Goal: Task Accomplishment & Management: Use online tool/utility

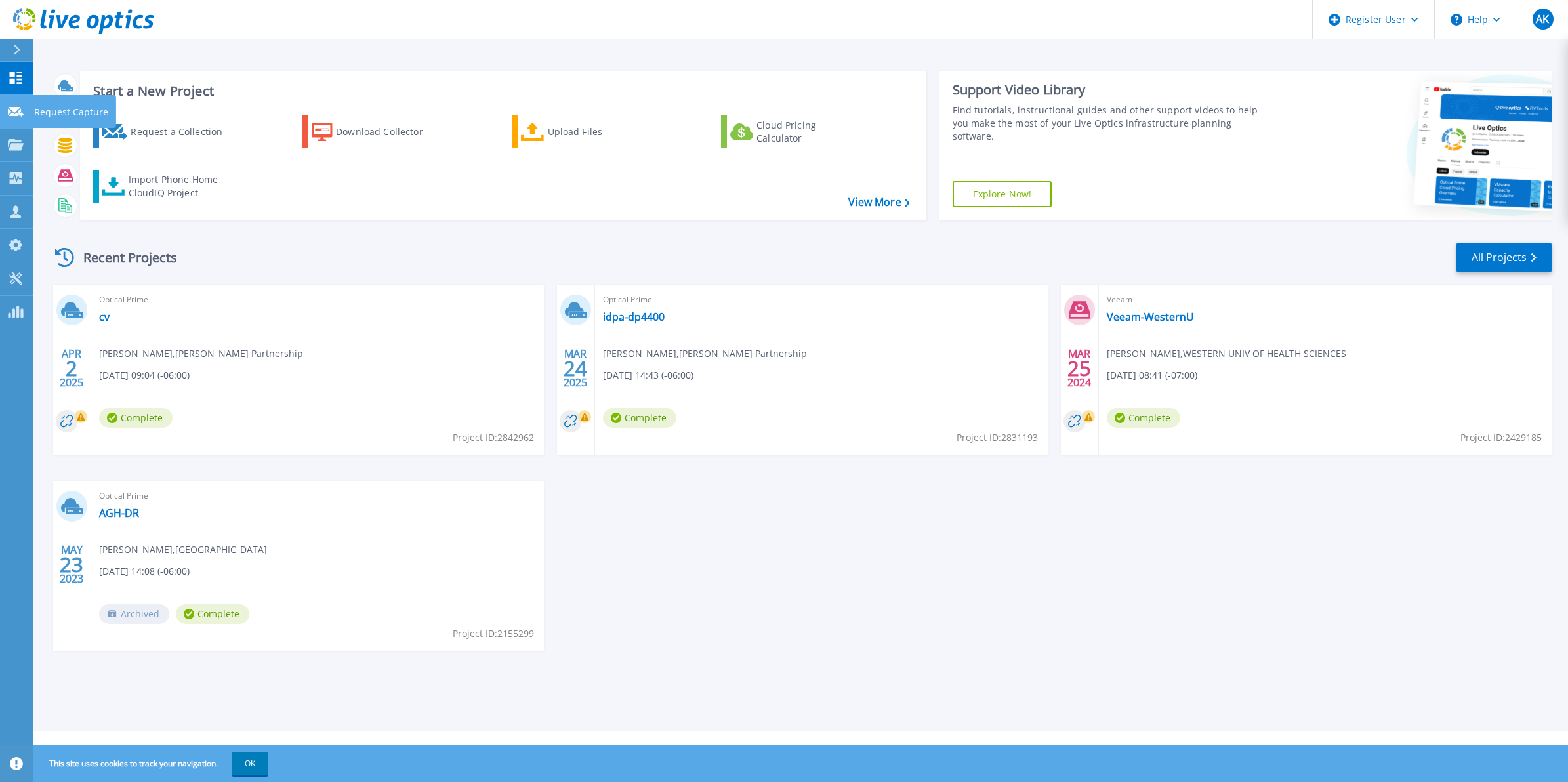
click at [8, 106] on div at bounding box center [15, 111] width 16 height 12
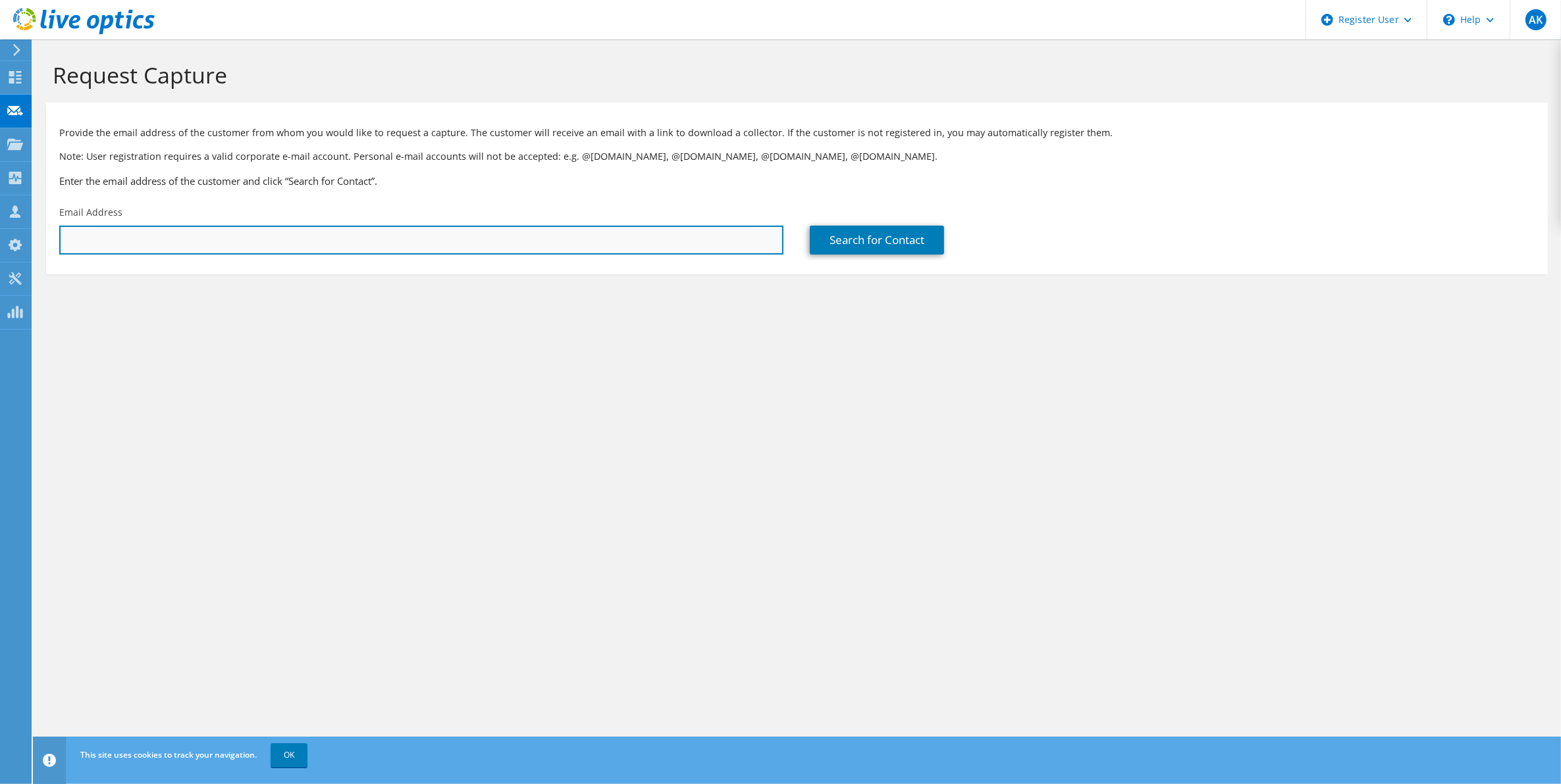
click at [115, 242] on input "text" at bounding box center [420, 240] width 724 height 29
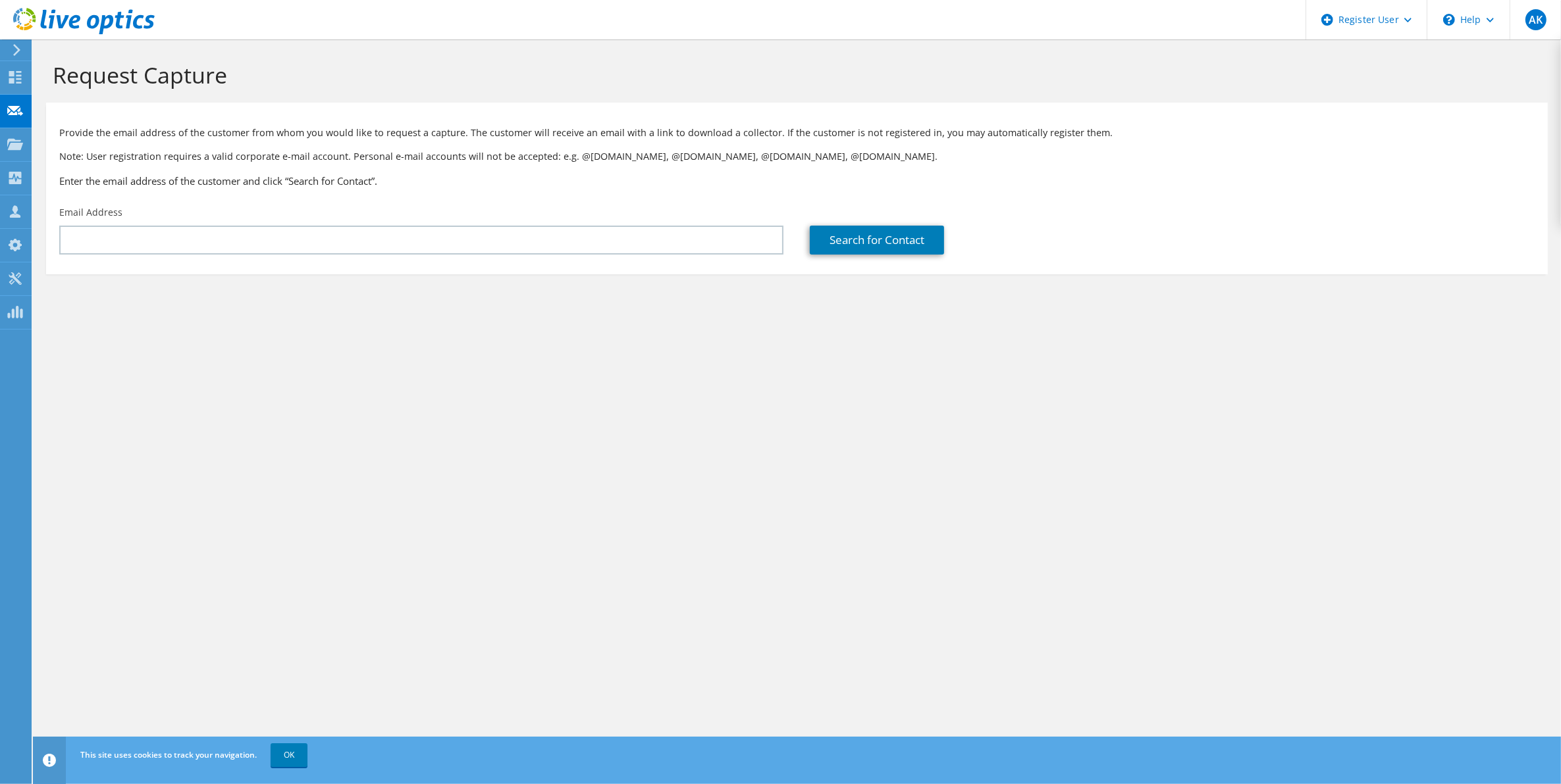
click at [67, 314] on section "Request Capture Provide the email address of the customer from whom you would l…" at bounding box center [796, 190] width 1527 height 301
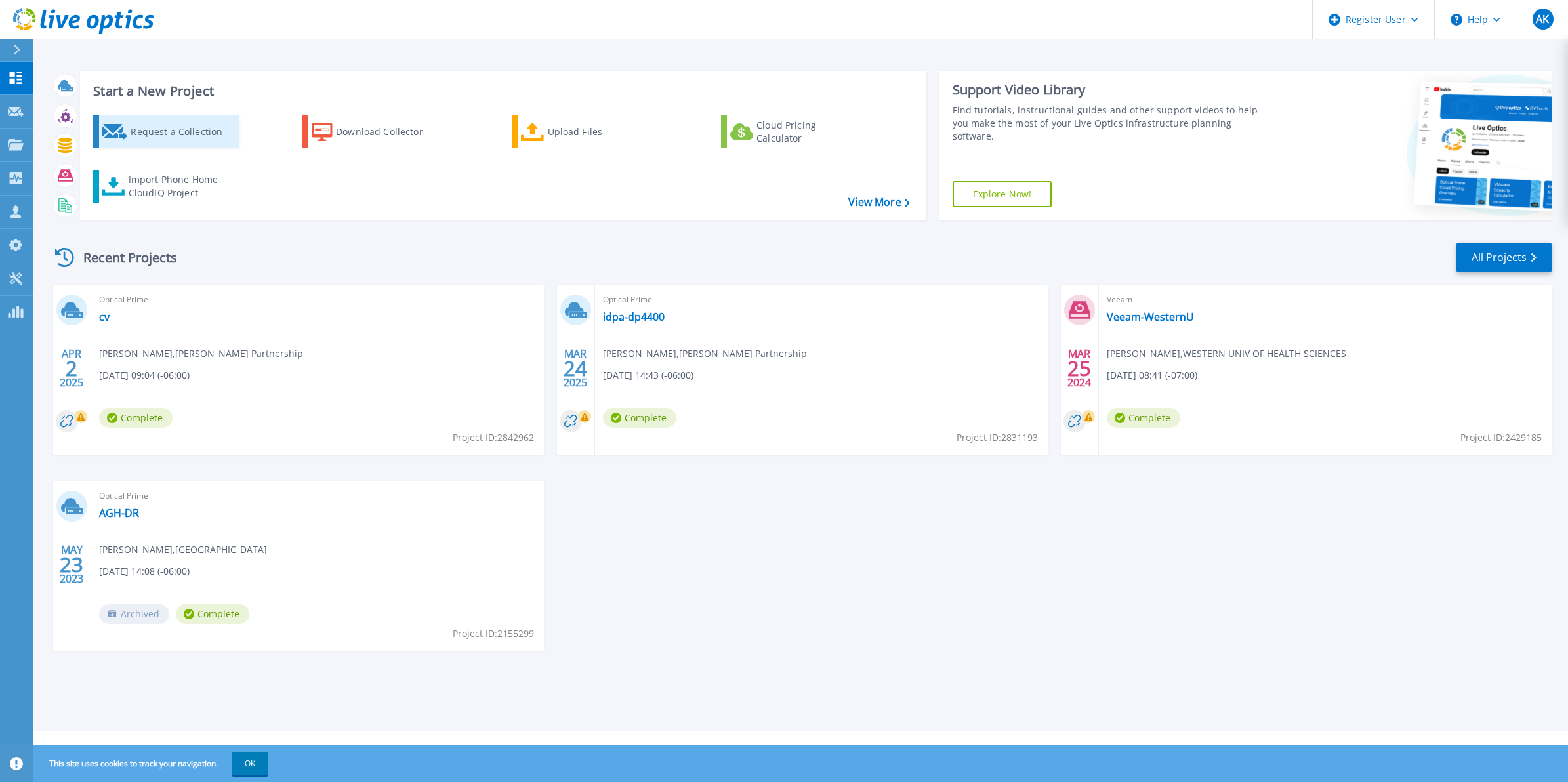
click at [186, 138] on div "Request a Collection" at bounding box center [183, 132] width 105 height 26
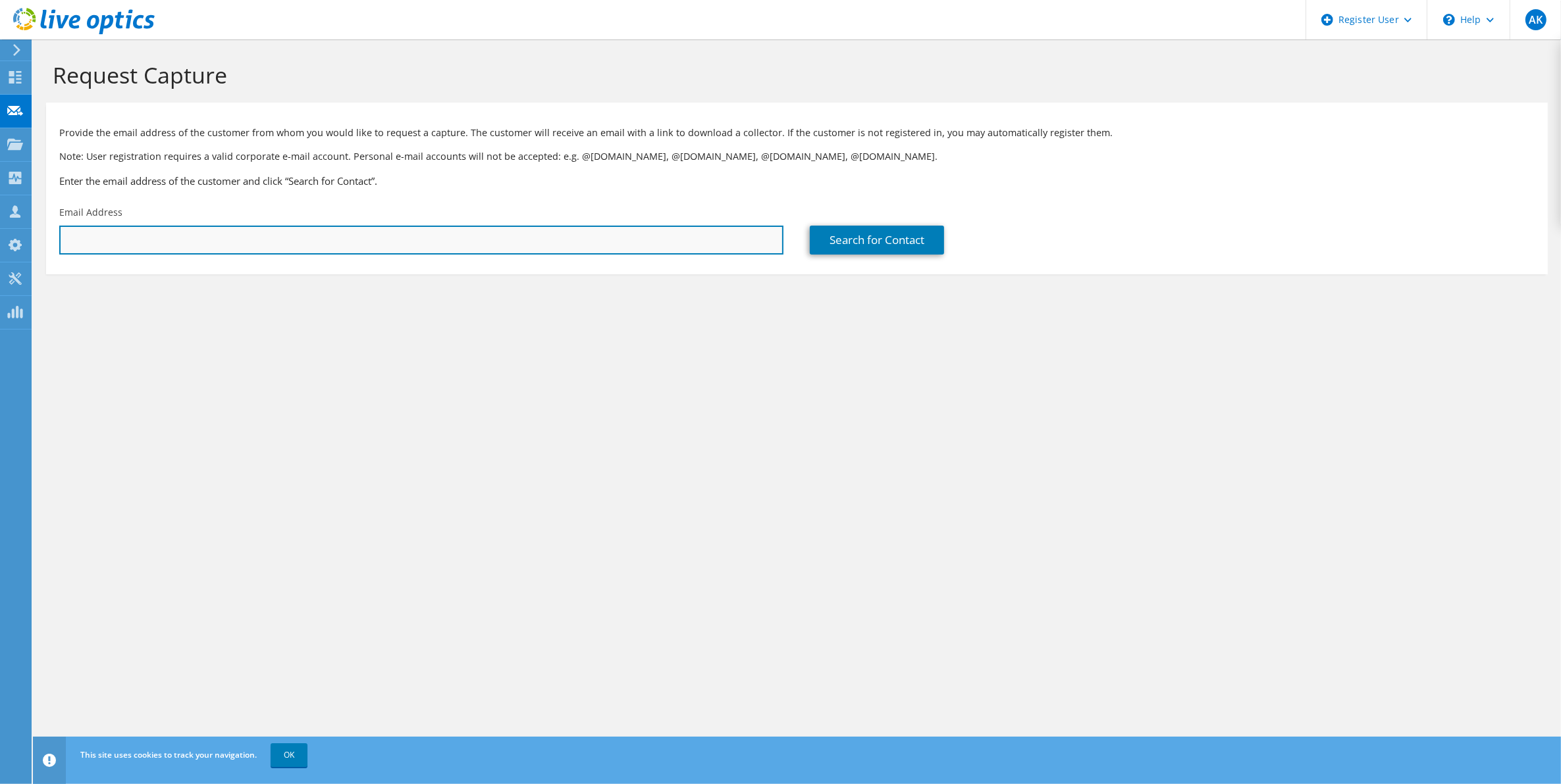
drag, startPoint x: 323, startPoint y: 231, endPoint x: 314, endPoint y: 231, distance: 9.0
click at [323, 231] on input "text" at bounding box center [420, 240] width 724 height 29
